Goal: Task Accomplishment & Management: Manage account settings

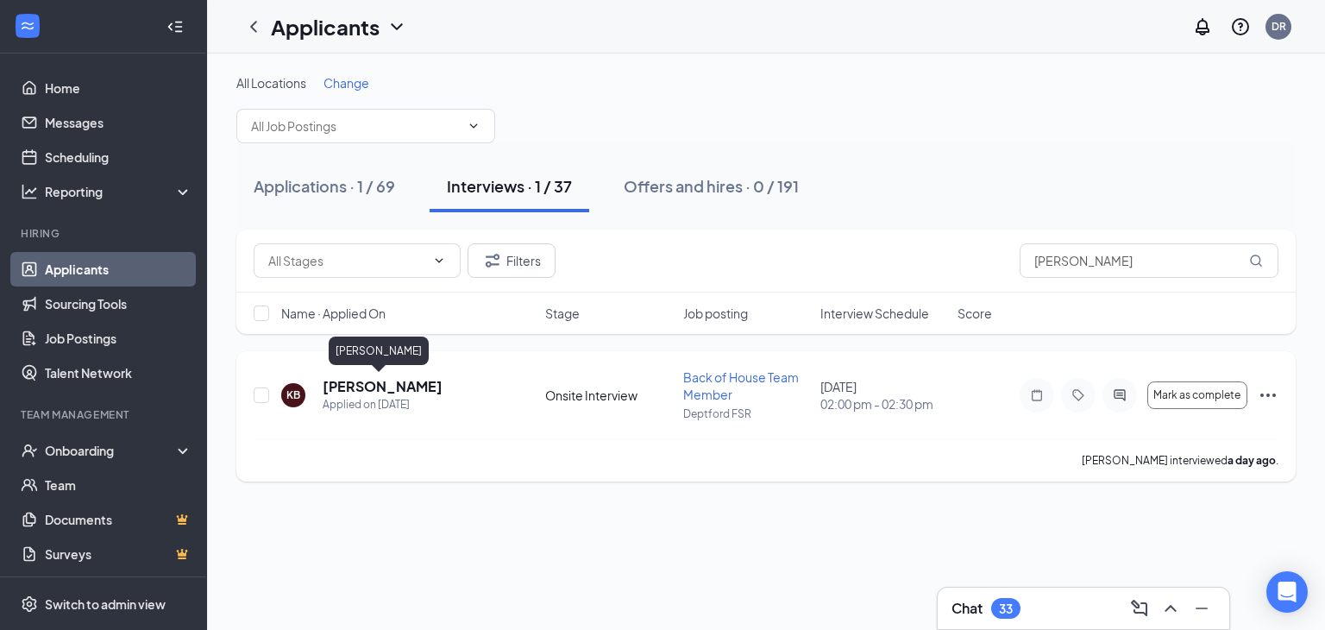
click at [366, 391] on h5 "[PERSON_NAME]" at bounding box center [383, 386] width 120 height 19
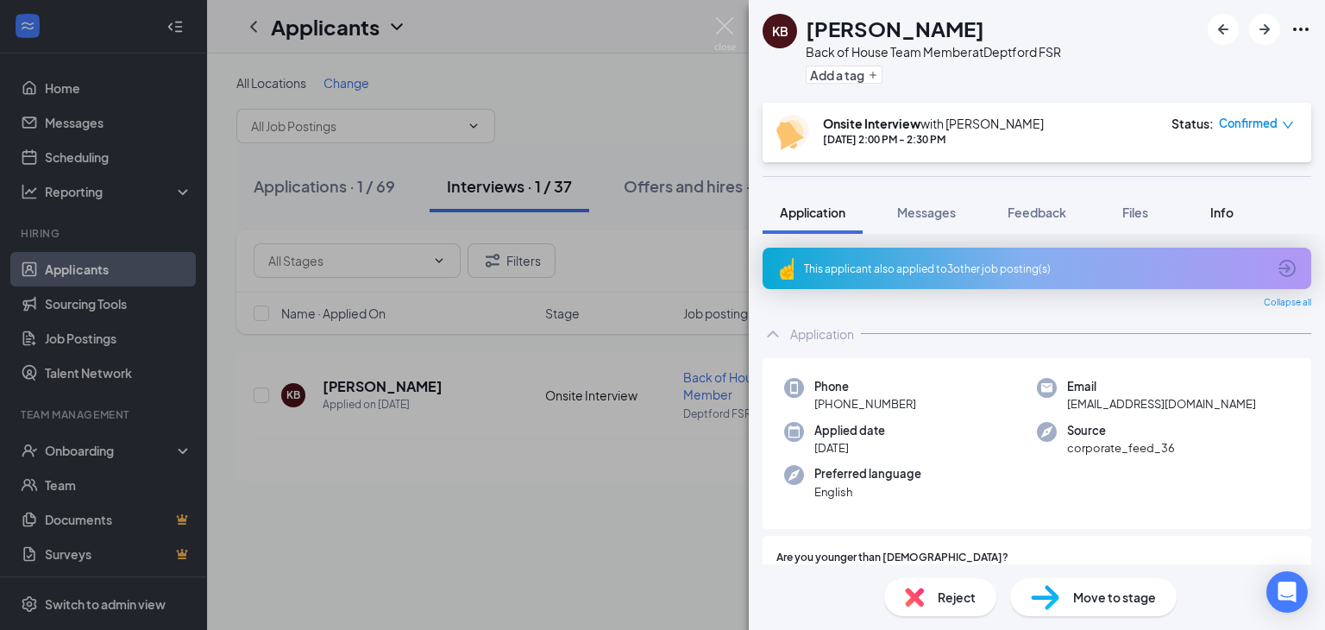
click at [1228, 218] on span "Info" at bounding box center [1222, 212] width 23 height 16
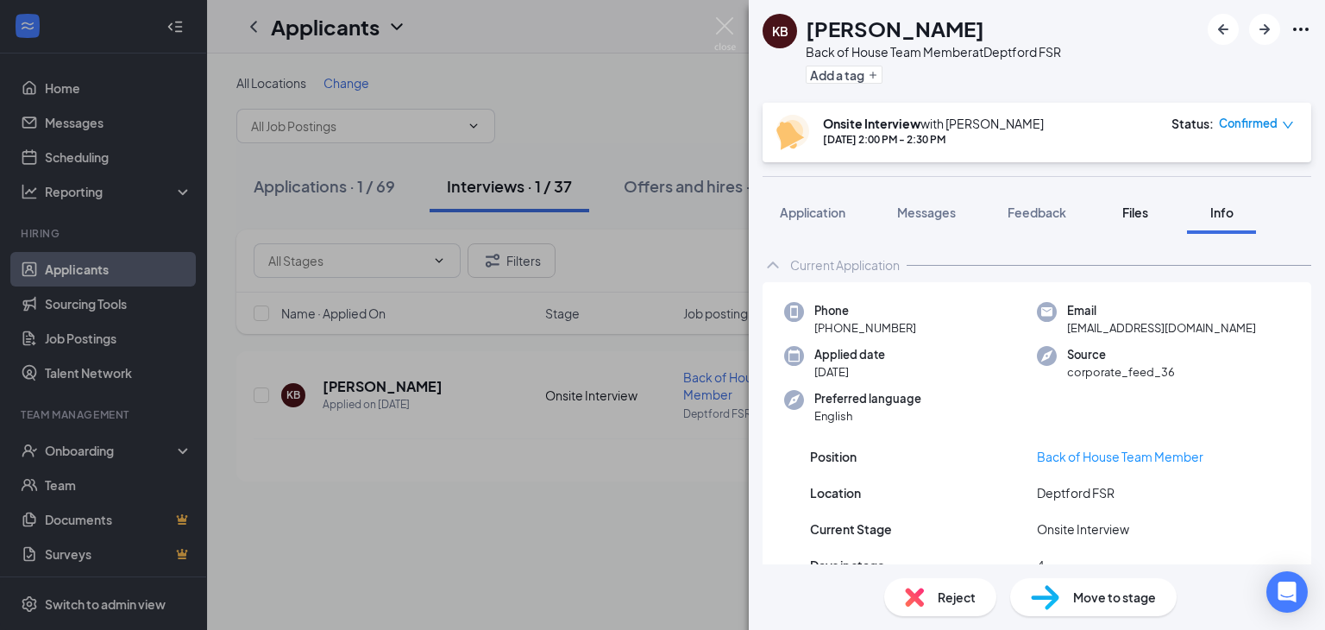
click at [1148, 204] on span "Files" at bounding box center [1136, 212] width 26 height 16
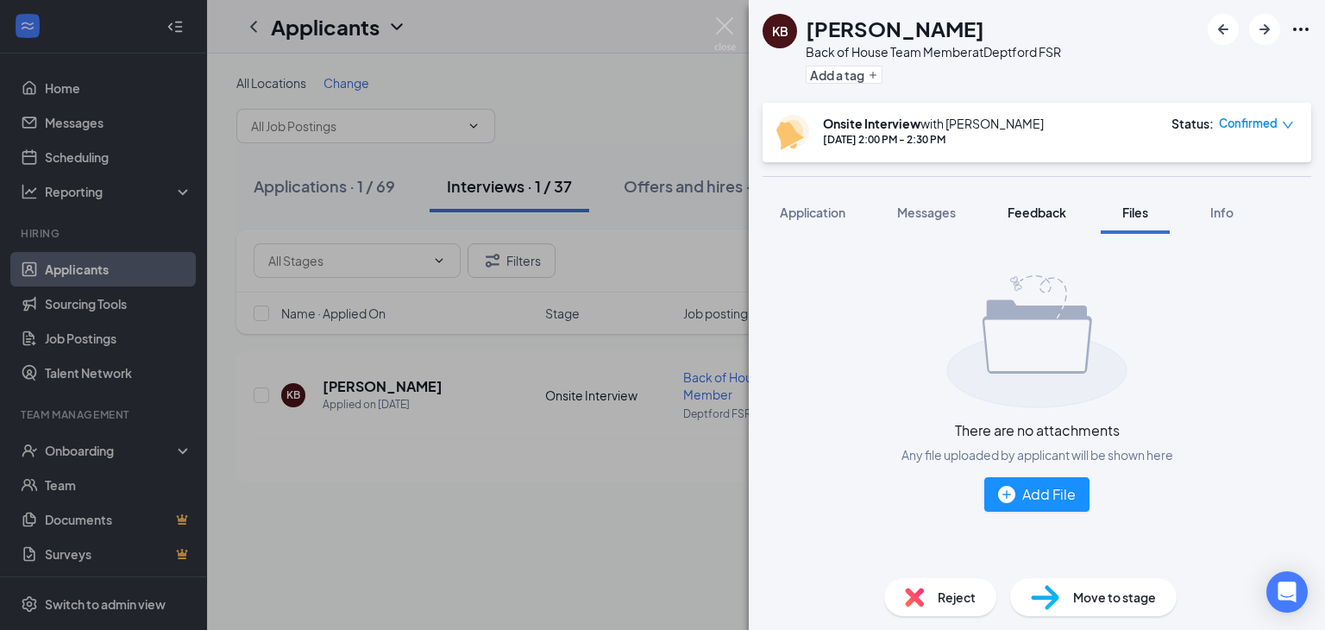
click at [1064, 204] on span "Feedback" at bounding box center [1037, 212] width 59 height 16
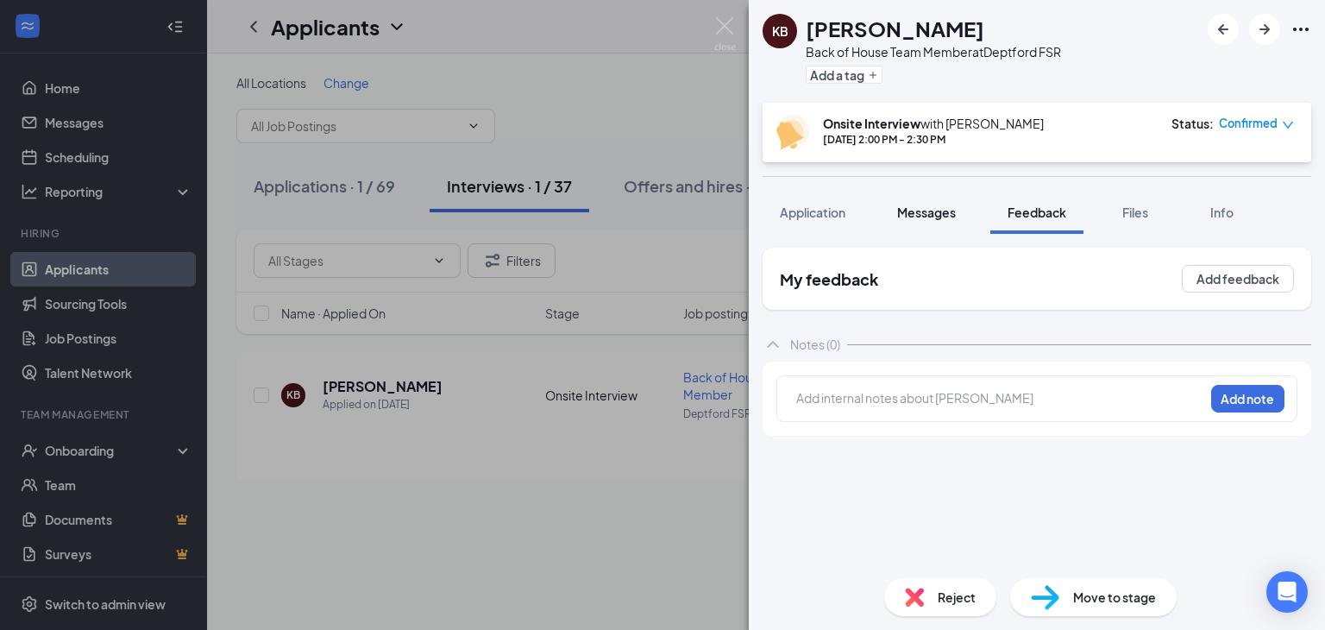
click at [941, 213] on span "Messages" at bounding box center [926, 212] width 59 height 16
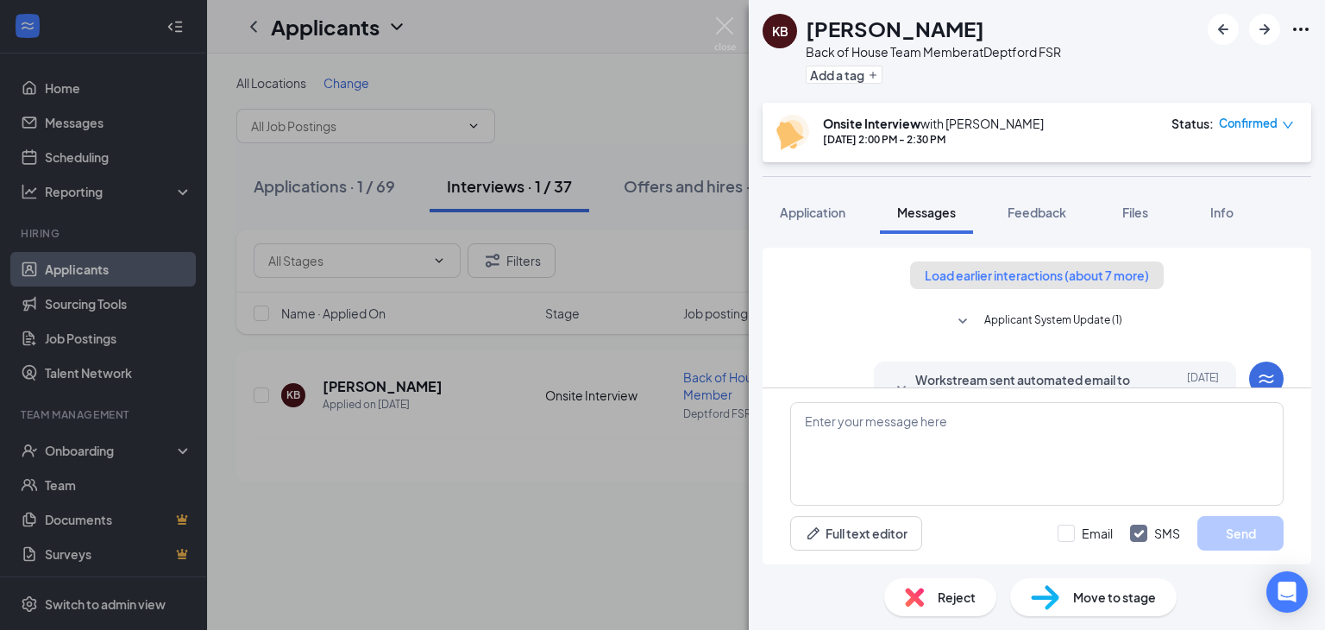
click at [922, 268] on button "Load earlier interactions (about 7 more)" at bounding box center [1037, 275] width 254 height 28
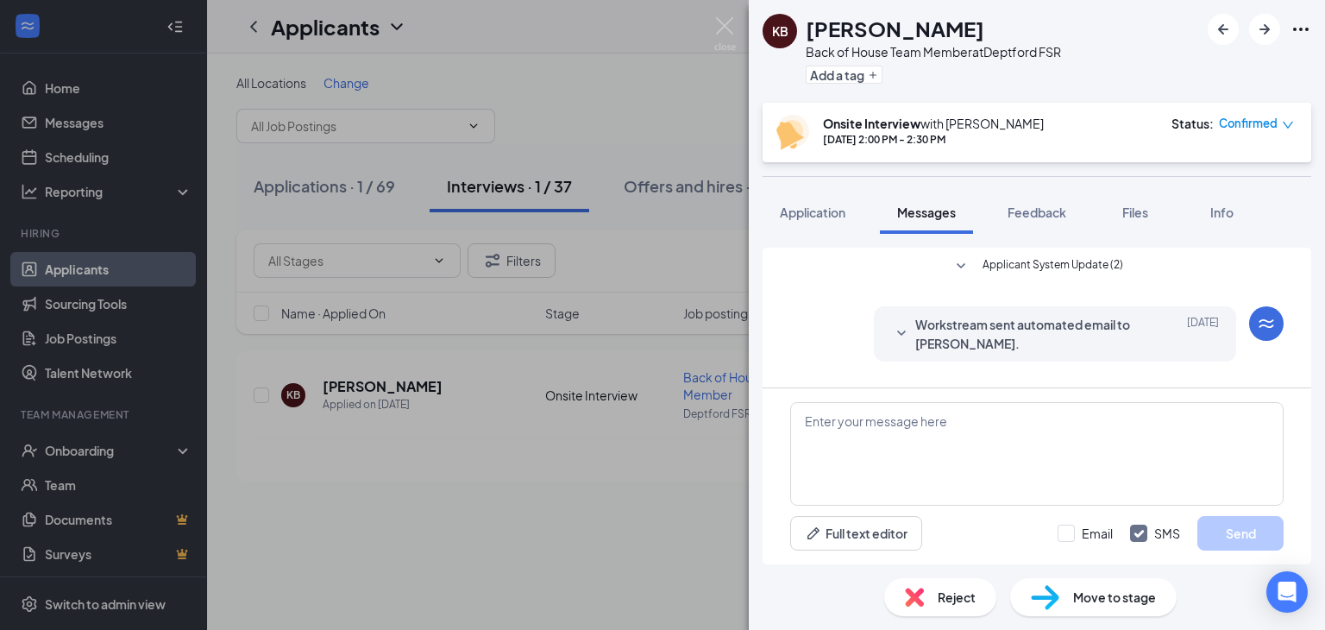
click at [545, 86] on div "KB [PERSON_NAME] Back of House Team Member at Deptford FSR Add a tag Onsite Int…" at bounding box center [662, 315] width 1325 height 630
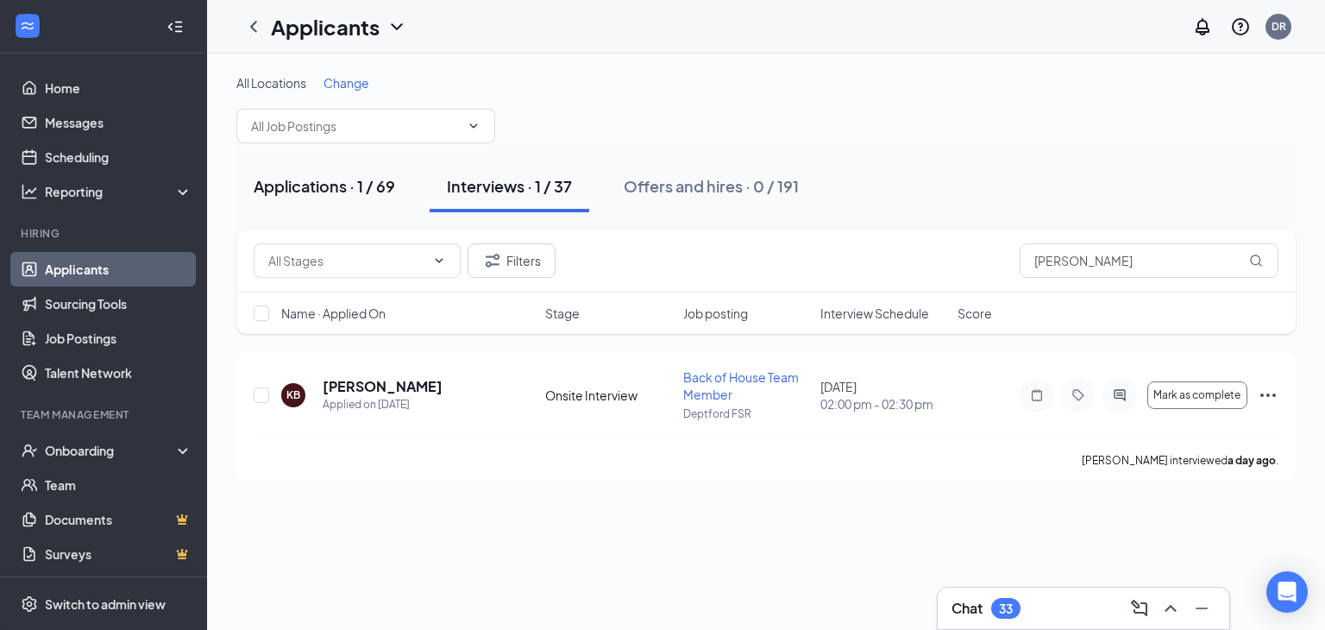
click at [345, 193] on div "Applications · 1 / 69" at bounding box center [324, 186] width 141 height 22
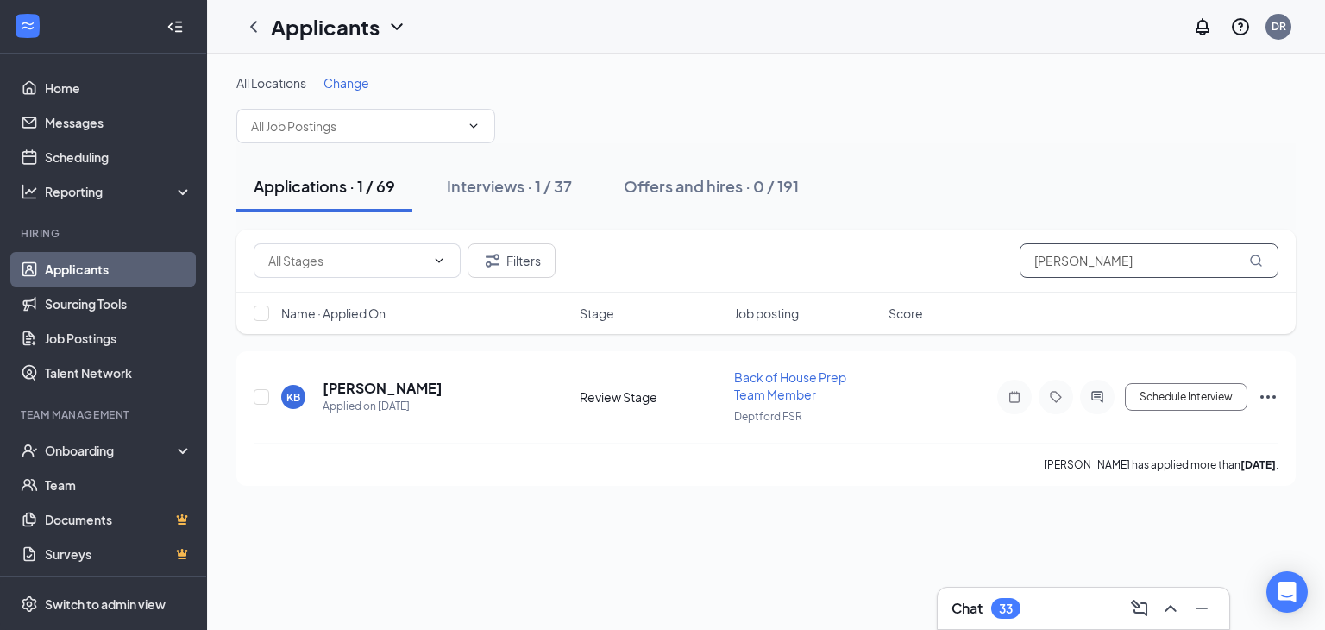
click at [1077, 270] on input "[PERSON_NAME]" at bounding box center [1149, 260] width 259 height 35
click at [380, 394] on h5 "[PERSON_NAME]" at bounding box center [383, 388] width 120 height 19
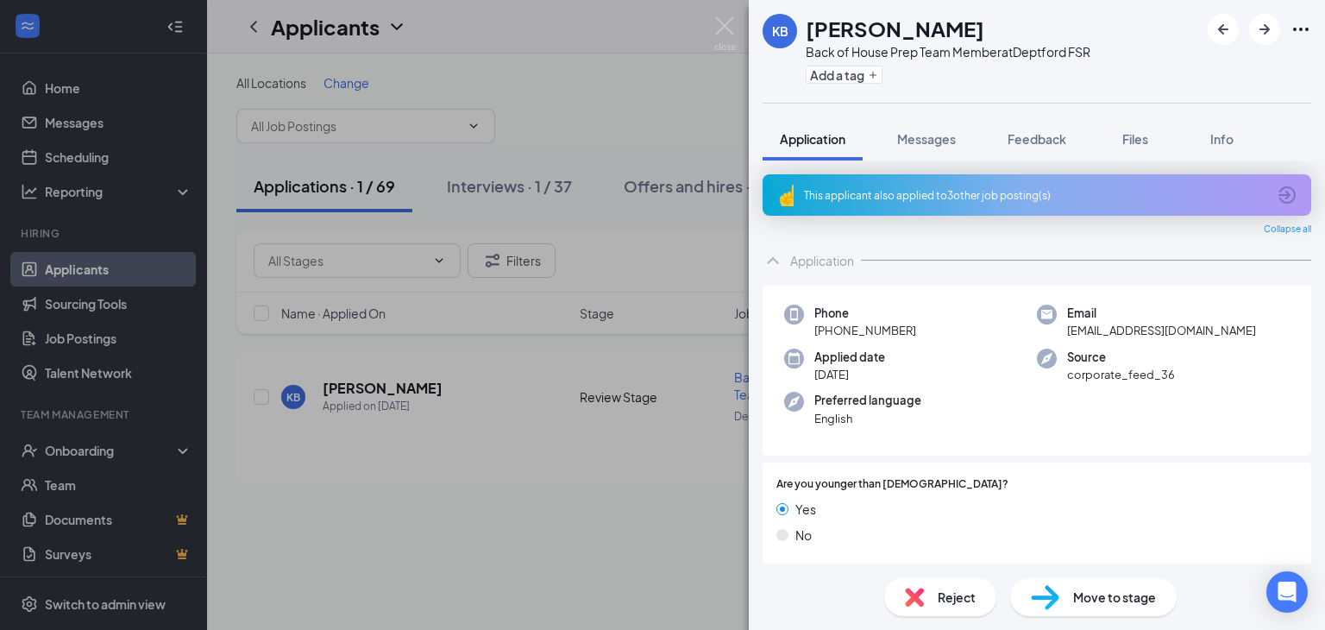
click at [1048, 199] on div "This applicant also applied to 3 other job posting(s)" at bounding box center [1035, 195] width 462 height 15
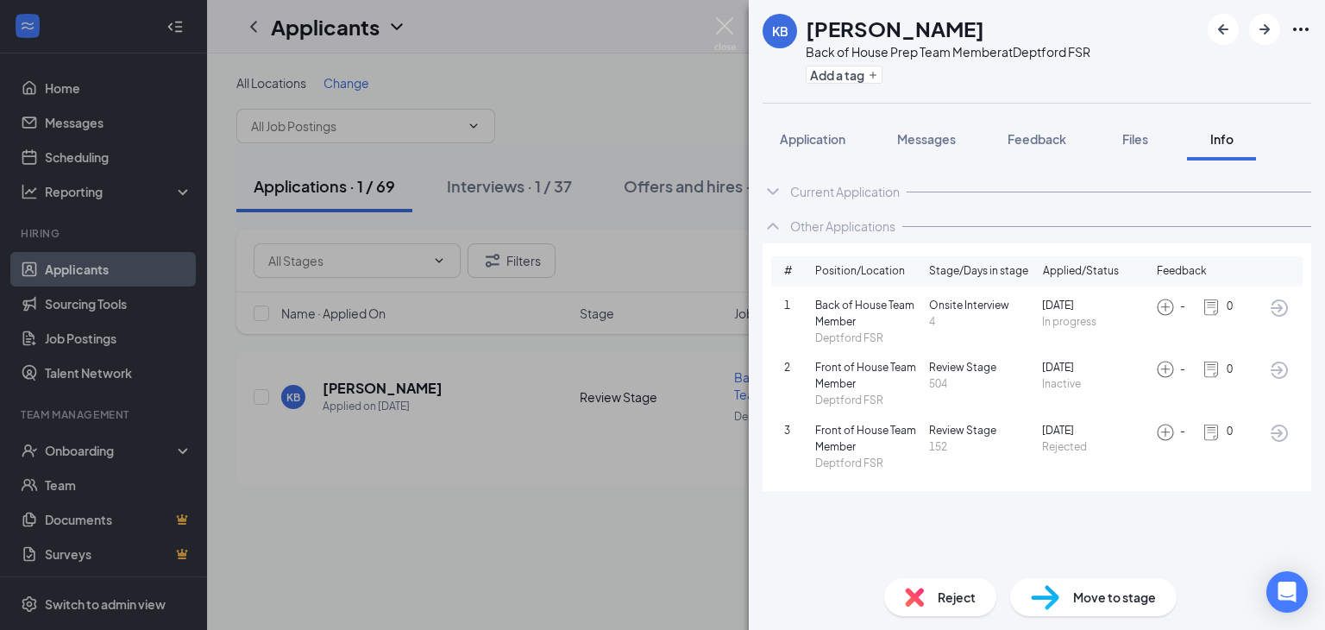
click at [859, 432] on span "Front of House Team Member" at bounding box center [868, 439] width 107 height 33
click at [1139, 160] on div "Current Application Phone [PHONE_NUMBER] Email [EMAIL_ADDRESS][DOMAIN_NAME] App…" at bounding box center [1037, 362] width 576 height 404
click at [1134, 138] on span "Files" at bounding box center [1136, 139] width 26 height 16
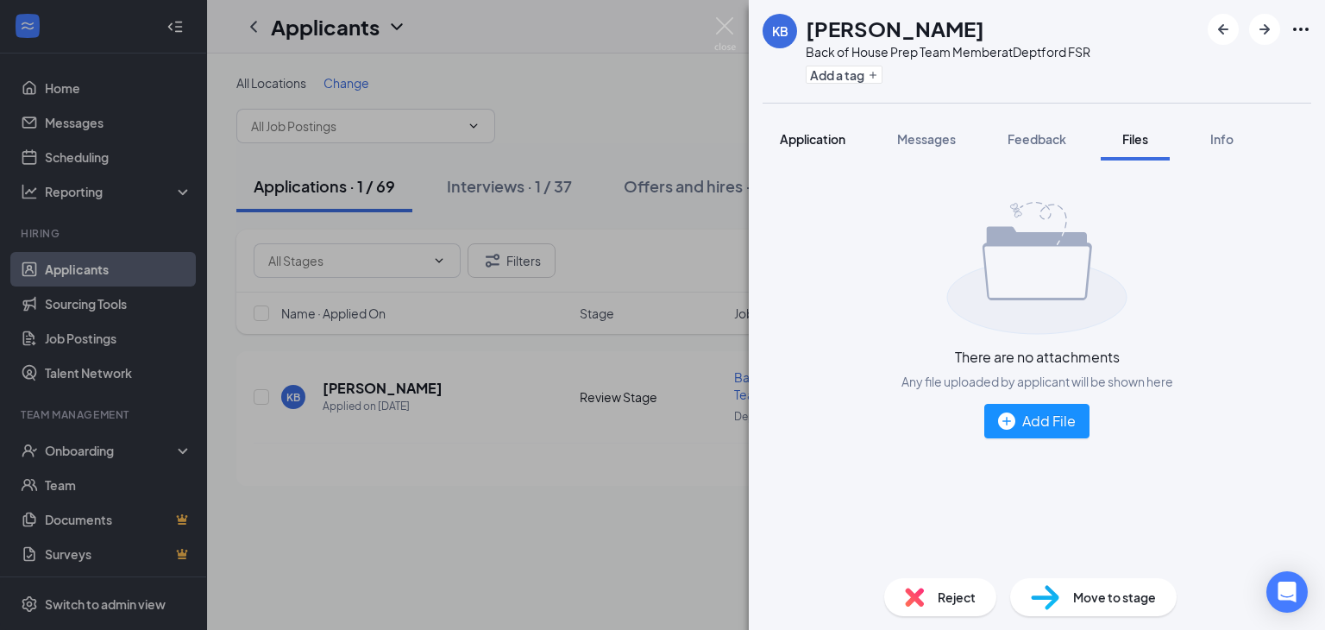
click at [839, 132] on span "Application" at bounding box center [813, 139] width 66 height 16
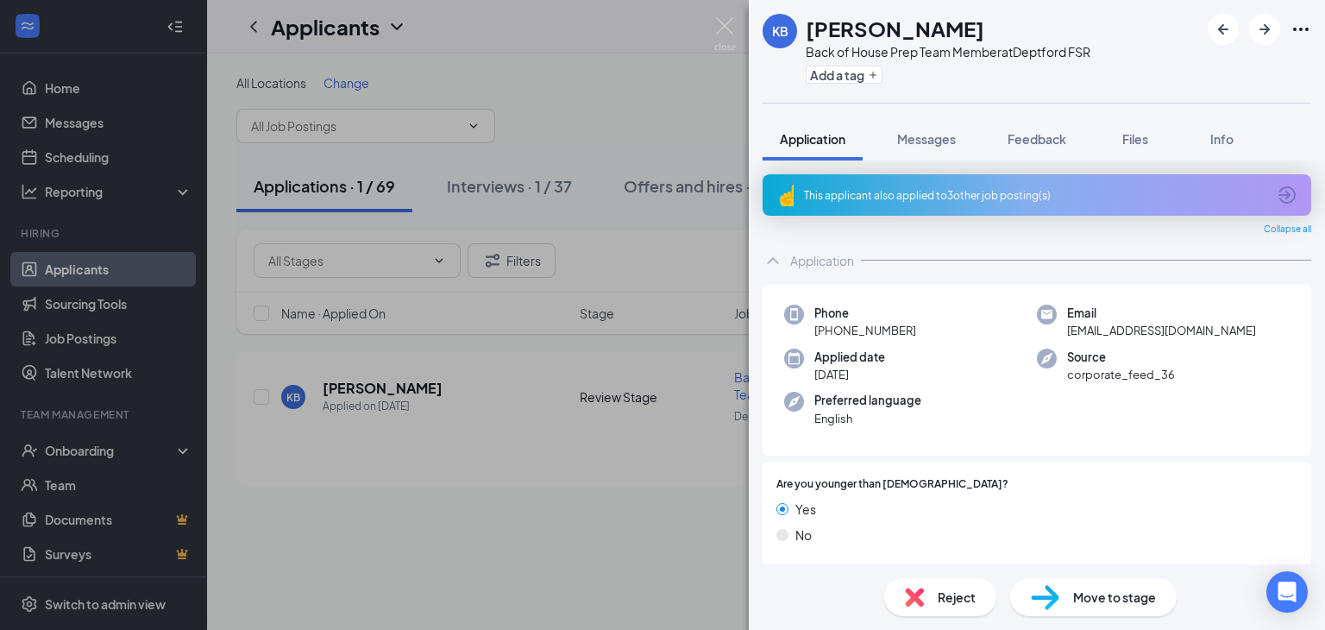
click at [716, 73] on div "KB [PERSON_NAME] Back of House Prep Team Member at Deptford FSR Add a tag Appli…" at bounding box center [662, 315] width 1325 height 630
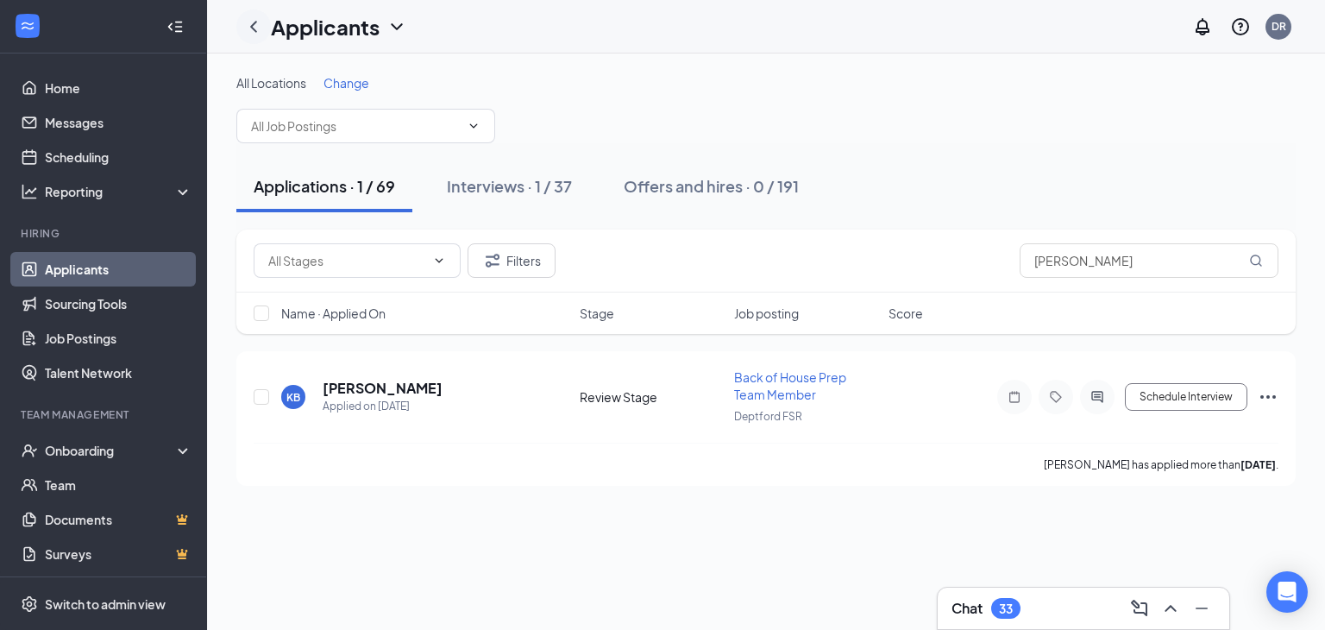
click at [249, 35] on icon "ChevronLeft" at bounding box center [253, 26] width 21 height 21
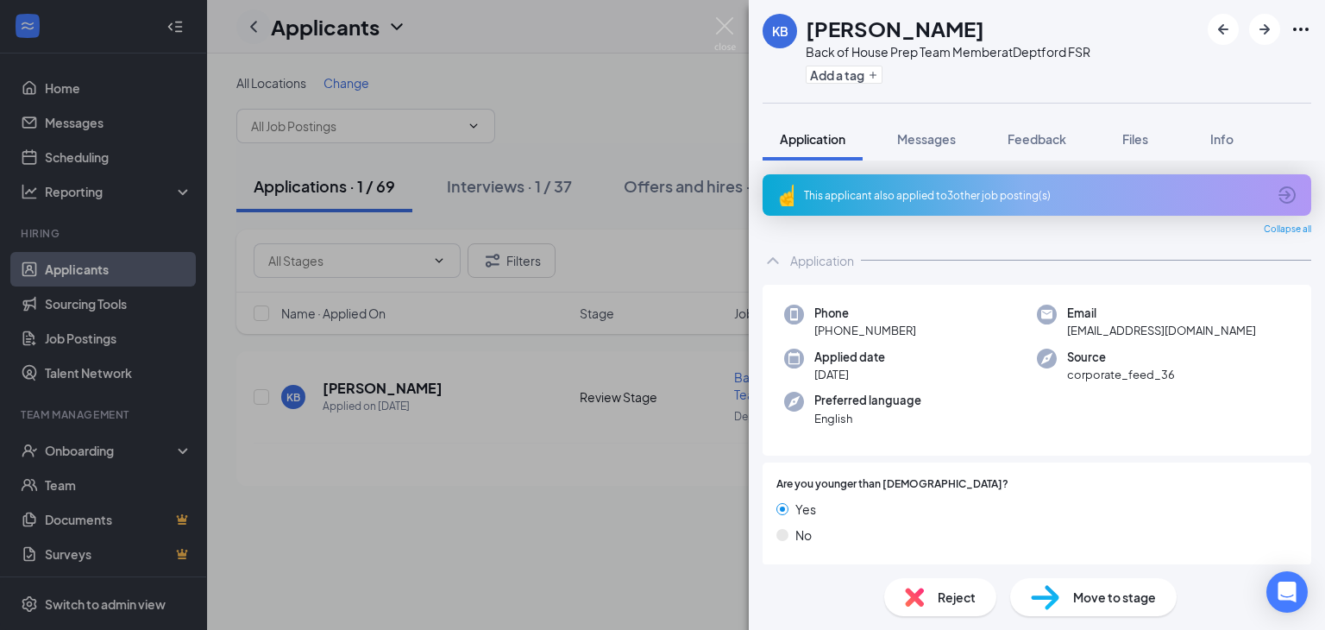
click at [249, 35] on div "KB [PERSON_NAME] Back of House Prep Team Member at Deptford FSR Add a tag Appli…" at bounding box center [662, 315] width 1325 height 630
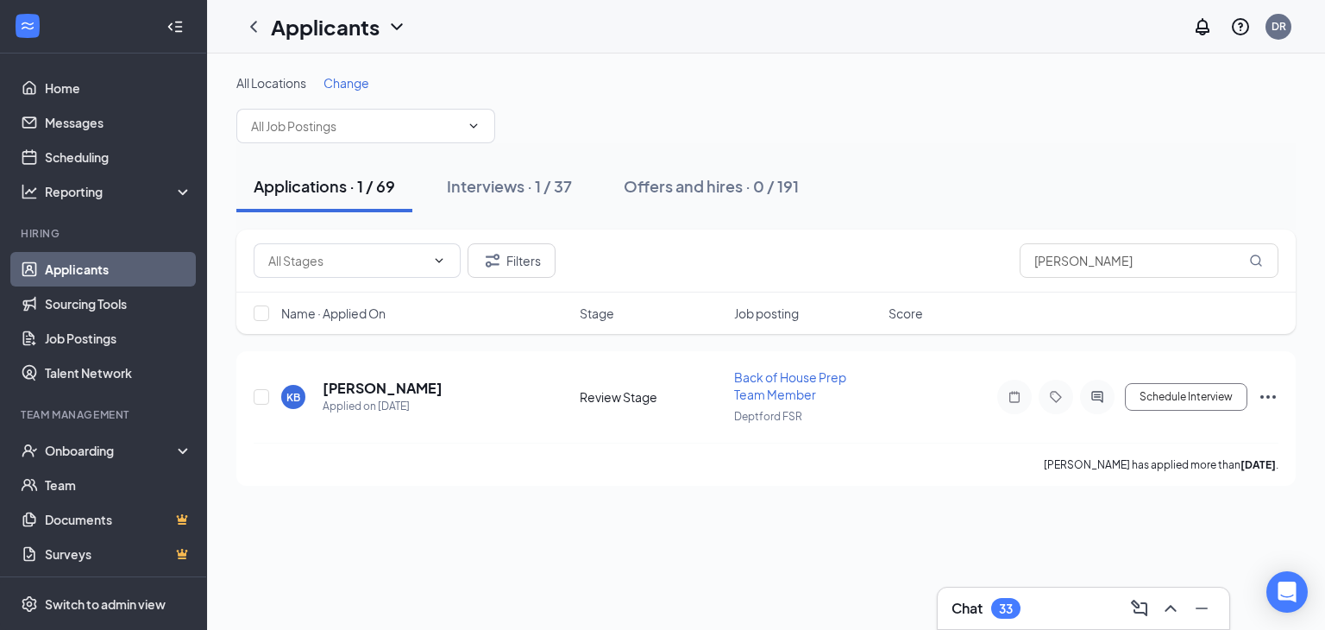
click at [854, 39] on div "Applicants DR" at bounding box center [766, 26] width 1118 height 53
